Goal: Task Accomplishment & Management: Use online tool/utility

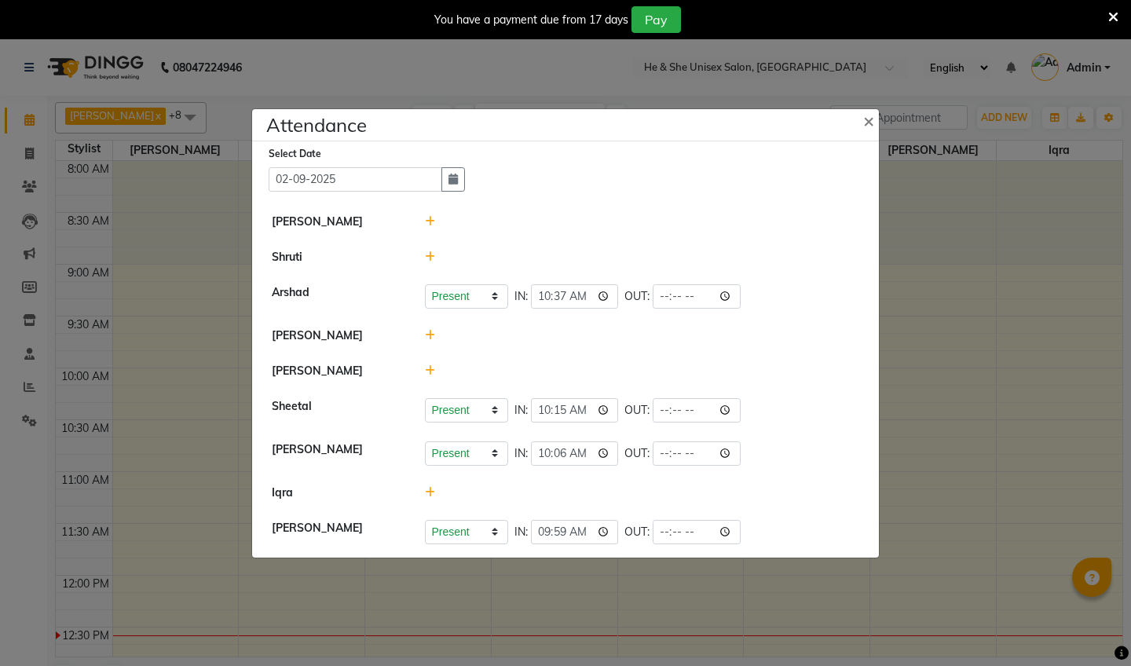
click at [426, 334] on icon at bounding box center [430, 335] width 10 height 11
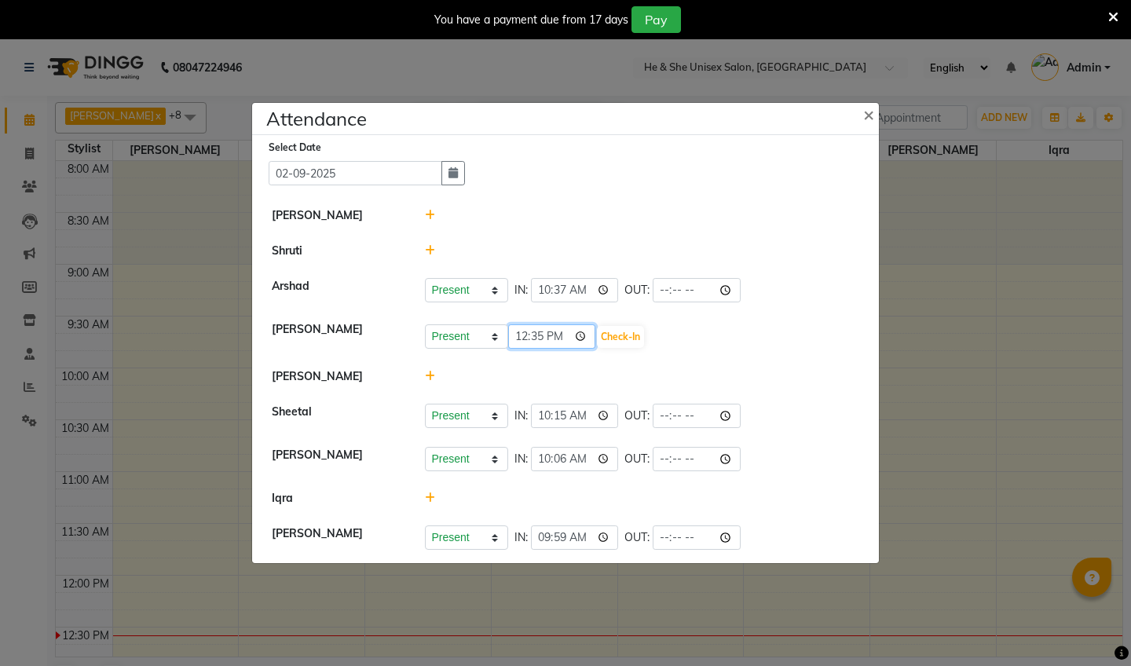
click at [519, 340] on input "12:35" at bounding box center [552, 336] width 88 height 24
click at [536, 336] on input "23:35" at bounding box center [552, 336] width 88 height 24
click at [559, 336] on input "23:45" at bounding box center [552, 336] width 88 height 24
type input "11:45"
click at [597, 336] on button "Check-In" at bounding box center [620, 337] width 47 height 22
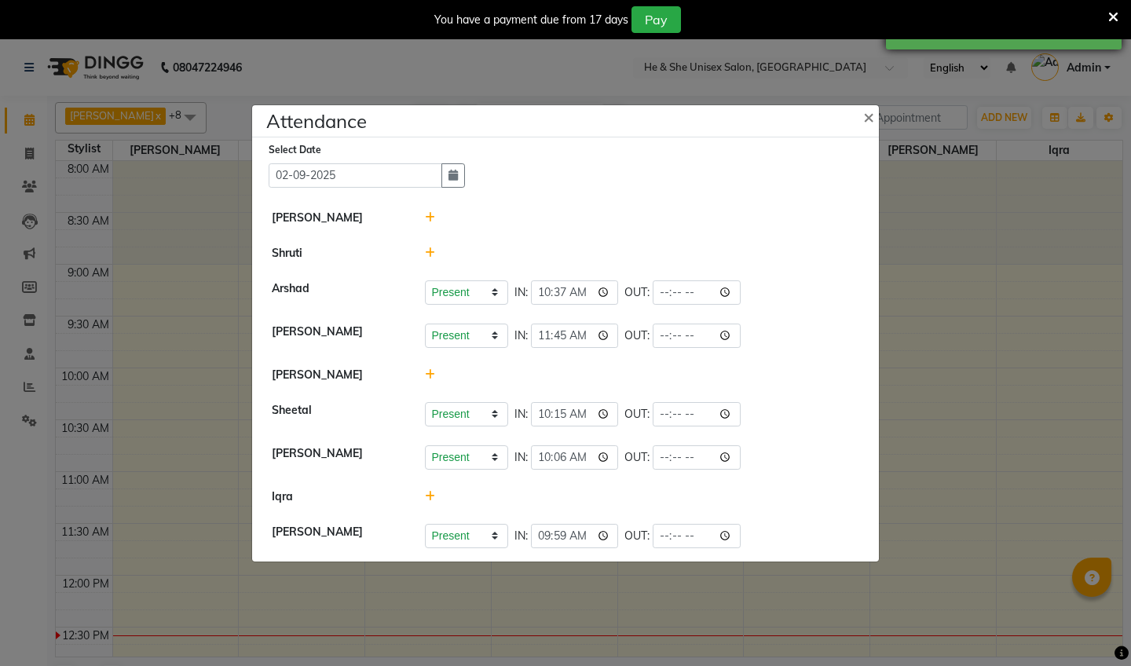
click at [916, 43] on div "Successfully inserted attendance." at bounding box center [1004, 29] width 236 height 40
click at [868, 115] on span "×" at bounding box center [868, 116] width 11 height 24
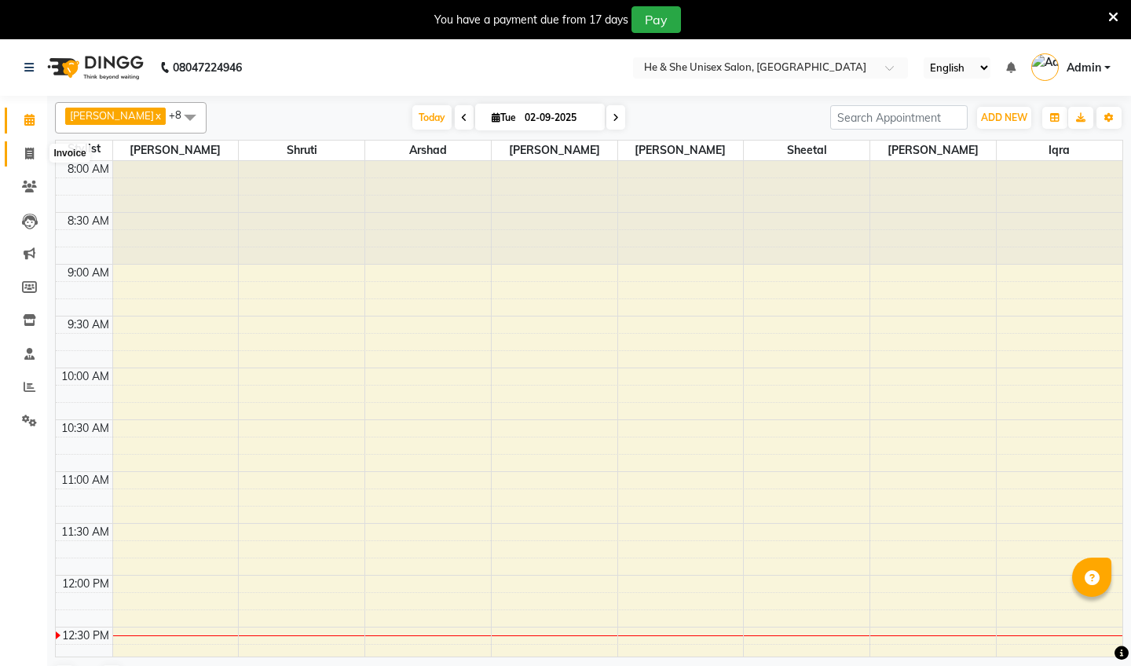
click at [31, 159] on span at bounding box center [29, 154] width 27 height 18
select select "service"
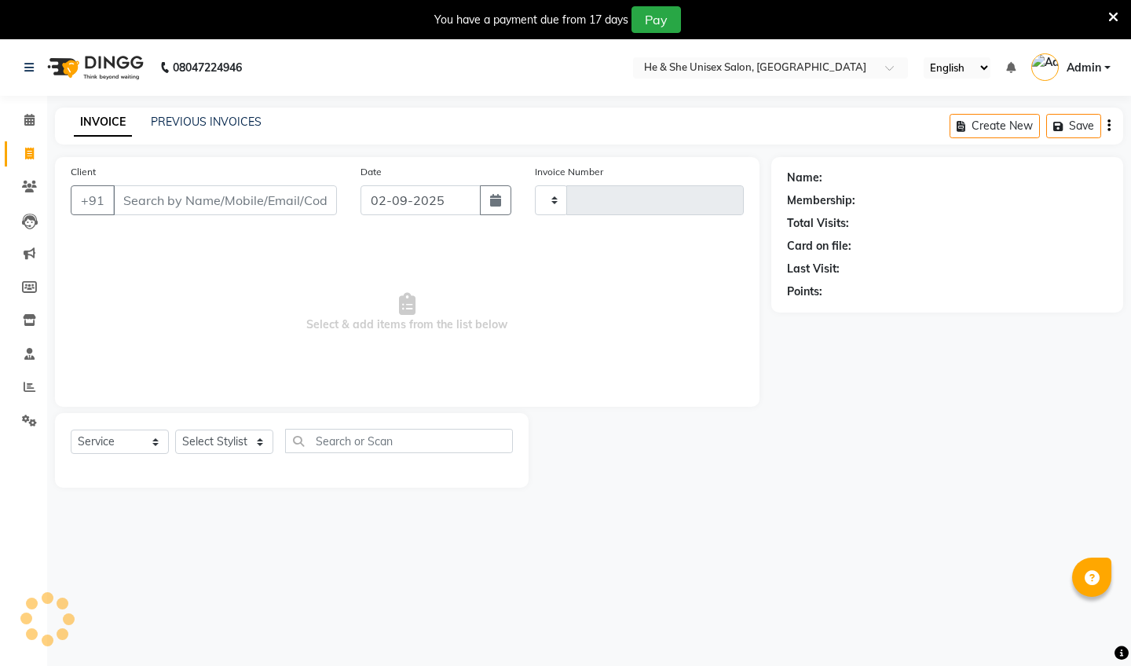
click at [134, 199] on input "Client" at bounding box center [225, 200] width 224 height 30
type input "2213"
select select "4745"
